Goal: Task Accomplishment & Management: Complete application form

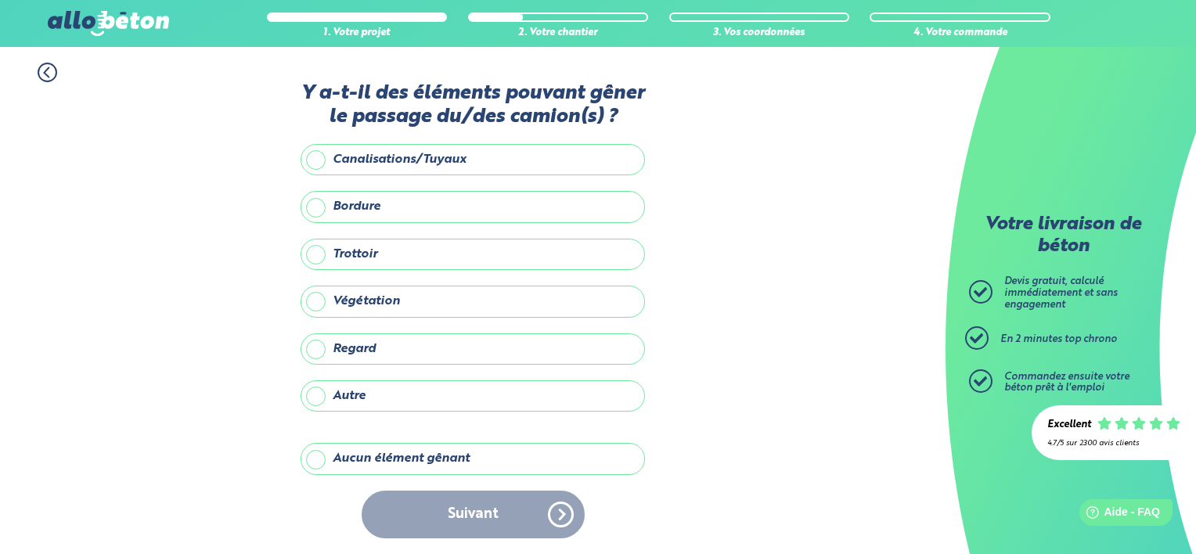
click at [315, 457] on label "Aucun élément gênant" at bounding box center [473, 458] width 344 height 31
click at [0, 0] on input "Aucun élément gênant" at bounding box center [0, 0] width 0 height 0
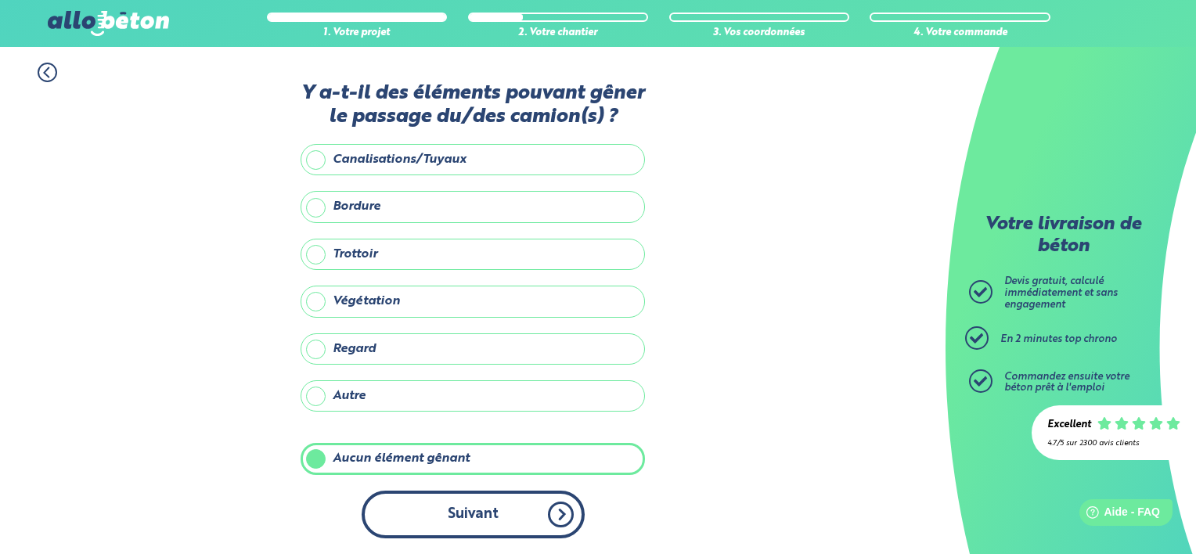
click at [442, 500] on button "Suivant" at bounding box center [473, 515] width 223 height 48
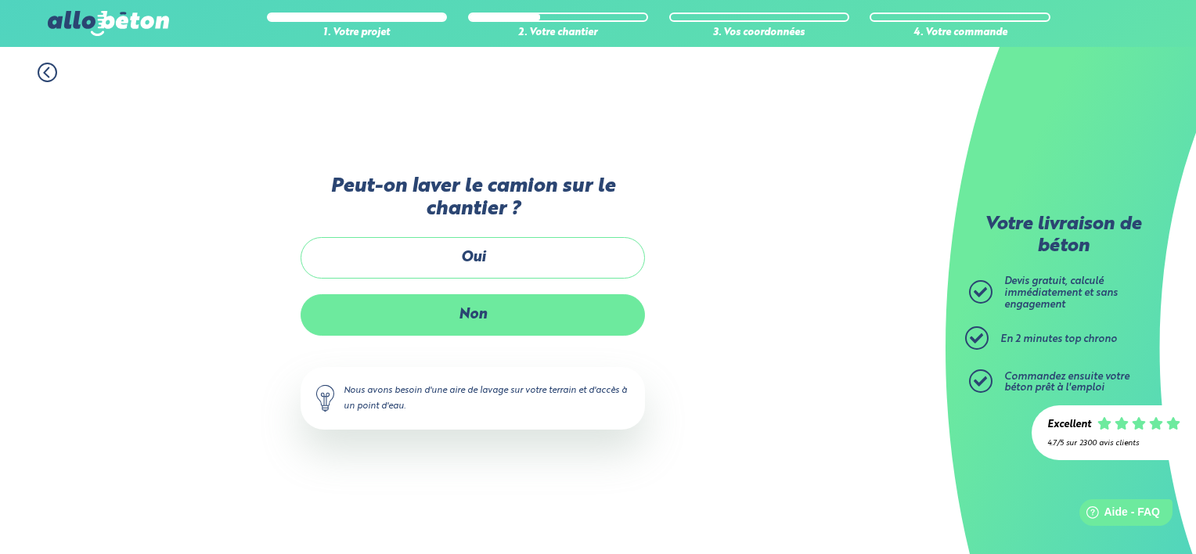
click at [462, 304] on label "Non" at bounding box center [473, 314] width 344 height 41
click at [0, 0] on input "Non" at bounding box center [0, 0] width 0 height 0
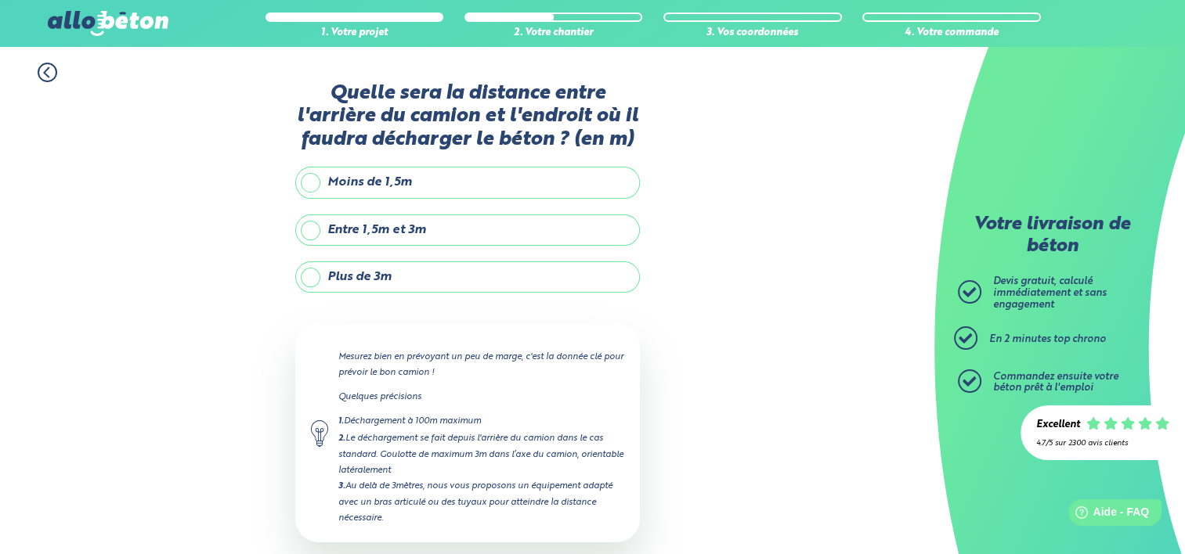
click at [413, 286] on label "Plus de 3m" at bounding box center [467, 276] width 344 height 31
click at [0, 0] on input "Plus de 3m" at bounding box center [0, 0] width 0 height 0
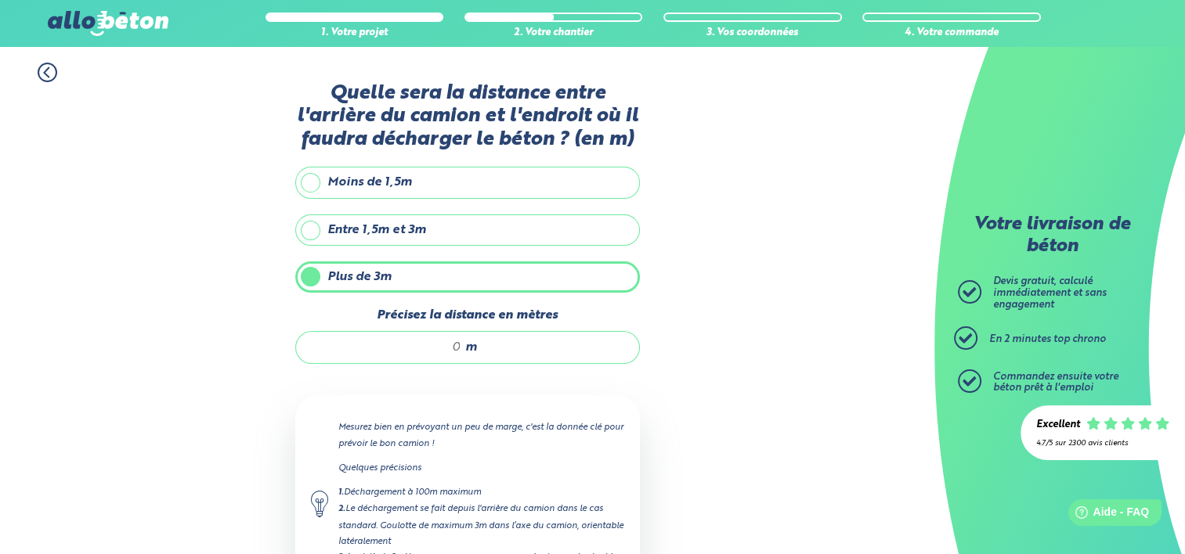
drag, startPoint x: 451, startPoint y: 343, endPoint x: 471, endPoint y: 352, distance: 21.4
click at [471, 352] on div "m" at bounding box center [467, 347] width 344 height 33
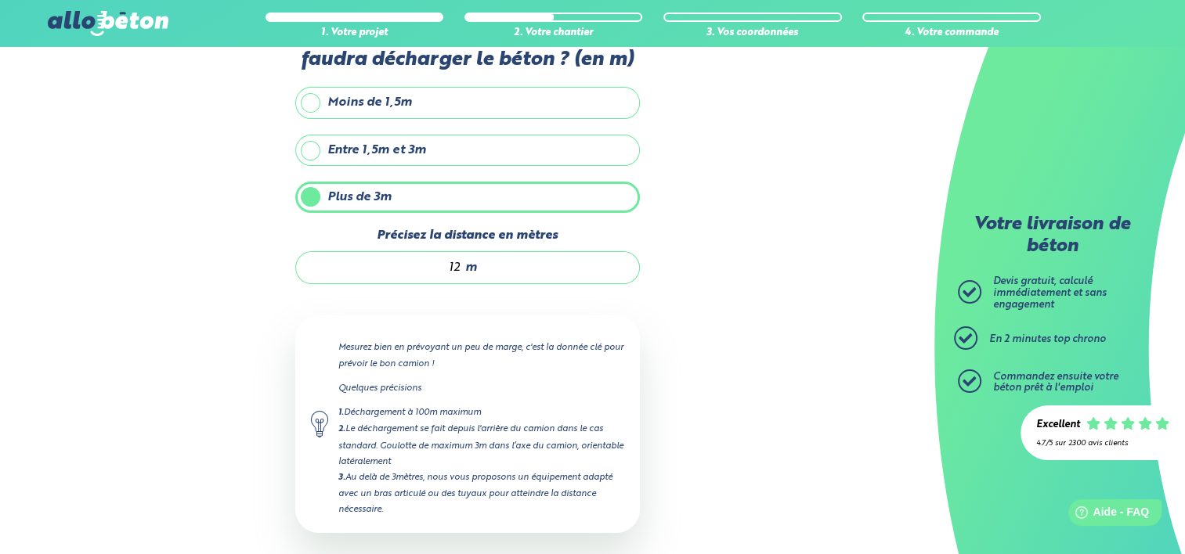
scroll to position [150, 0]
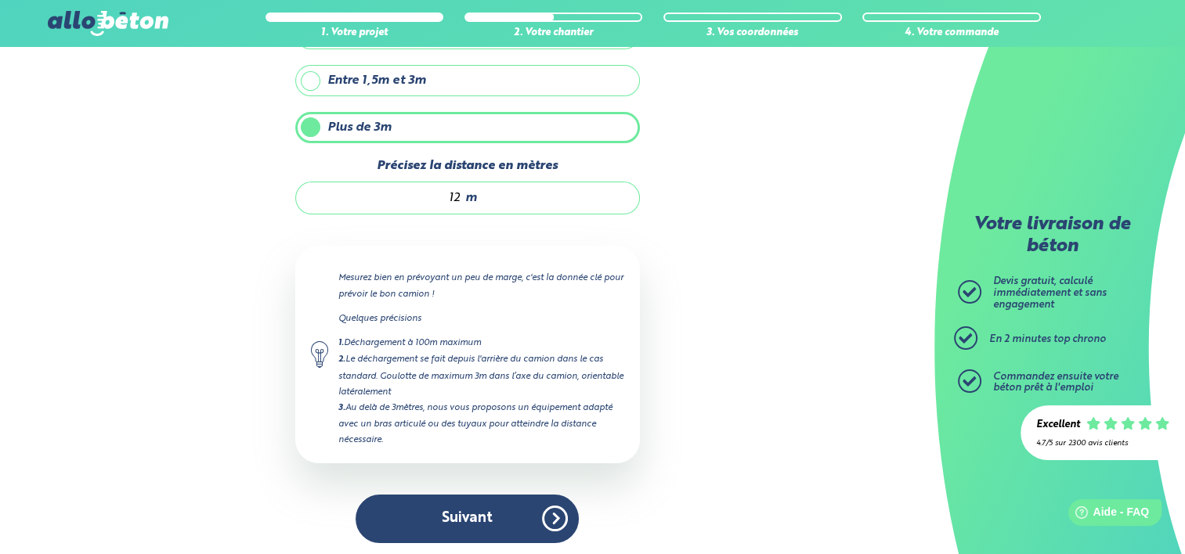
type input "12"
drag, startPoint x: 695, startPoint y: 73, endPoint x: 668, endPoint y: 74, distance: 27.4
click at [682, 74] on div "1. Votre projet 2. Votre chantier 3. Vos coordonnées 4. Votre commande Quelle s…" at bounding box center [467, 228] width 934 height 662
